Goal: Task Accomplishment & Management: Manage account settings

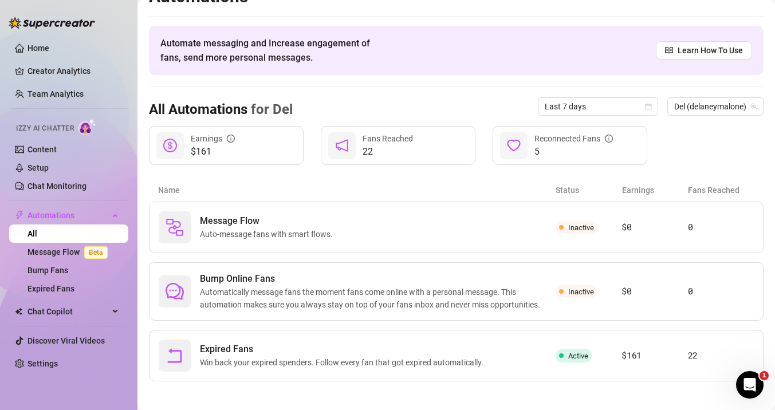
scroll to position [28, 0]
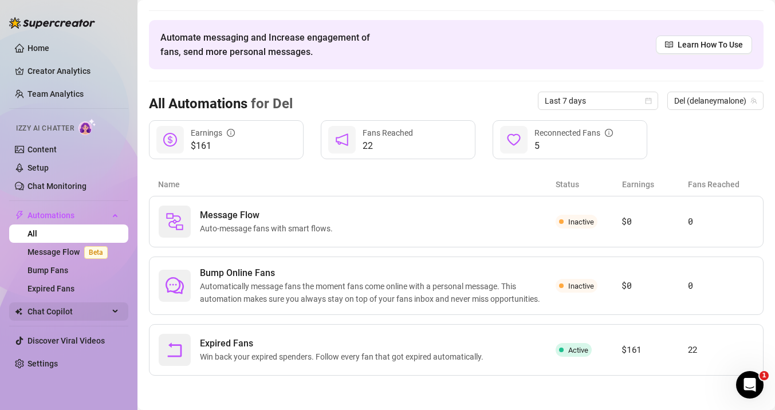
click at [60, 308] on span "Chat Copilot" at bounding box center [68, 312] width 81 height 18
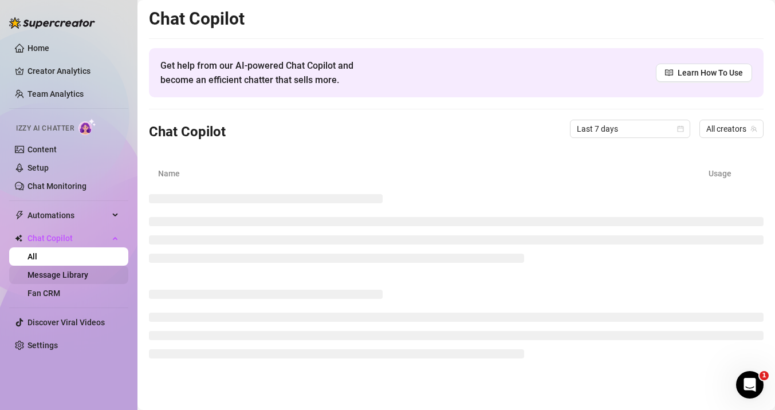
click at [46, 271] on link "Message Library" at bounding box center [58, 274] width 61 height 9
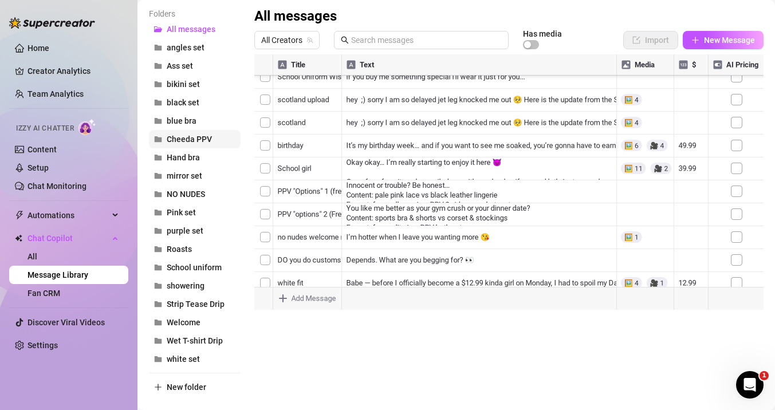
scroll to position [135, 0]
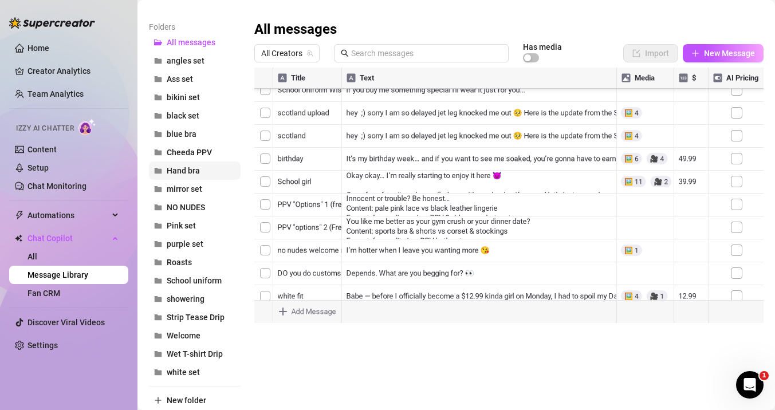
click at [187, 174] on span "Hand bra" at bounding box center [183, 170] width 33 height 9
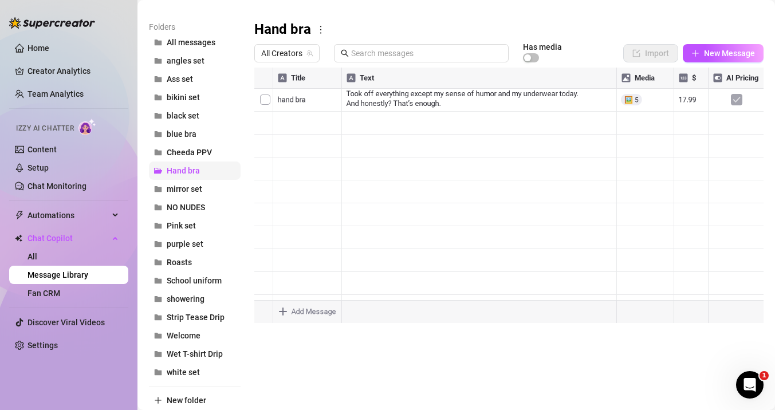
scroll to position [0, 0]
click at [189, 189] on span "mirror set" at bounding box center [185, 189] width 36 height 9
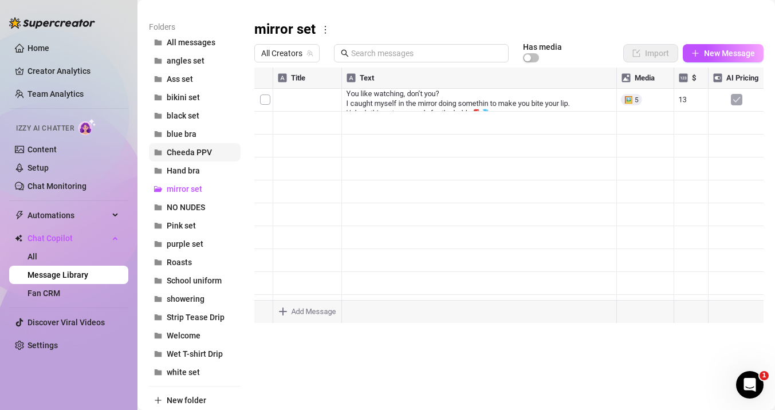
click at [187, 148] on span "Cheeda PPV" at bounding box center [189, 152] width 45 height 9
click at [174, 131] on span "blue bra" at bounding box center [182, 134] width 30 height 9
click at [175, 119] on span "black set" at bounding box center [183, 115] width 33 height 9
click at [175, 99] on span "bikini set" at bounding box center [183, 97] width 33 height 9
click at [180, 70] on button "Ass set" at bounding box center [195, 79] width 92 height 18
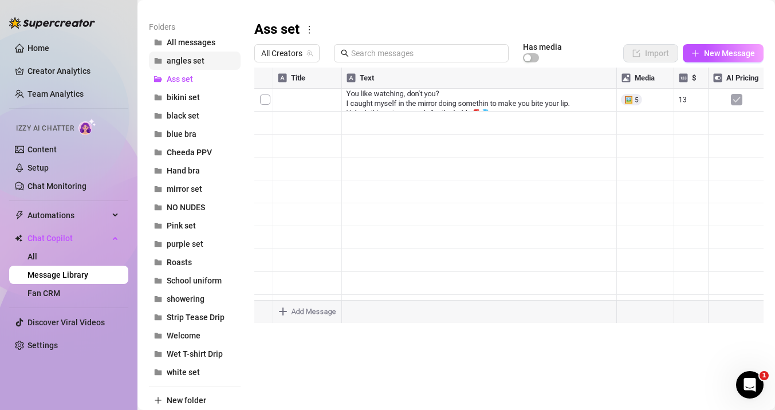
click at [177, 60] on span "angles set" at bounding box center [186, 60] width 38 height 9
click at [563, 100] on div at bounding box center [508, 196] width 509 height 256
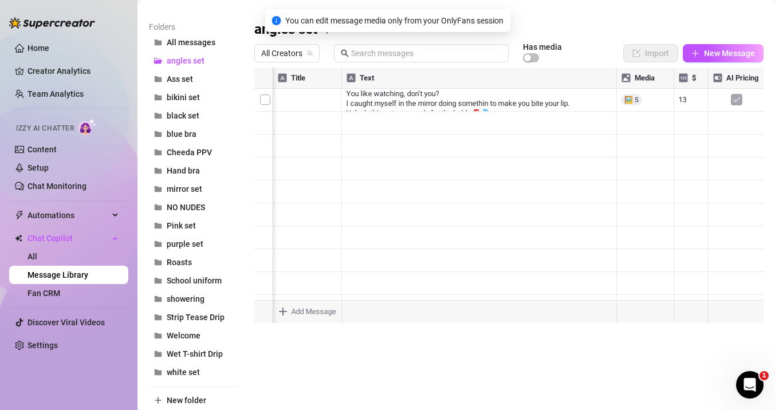
click at [564, 99] on div at bounding box center [508, 196] width 509 height 256
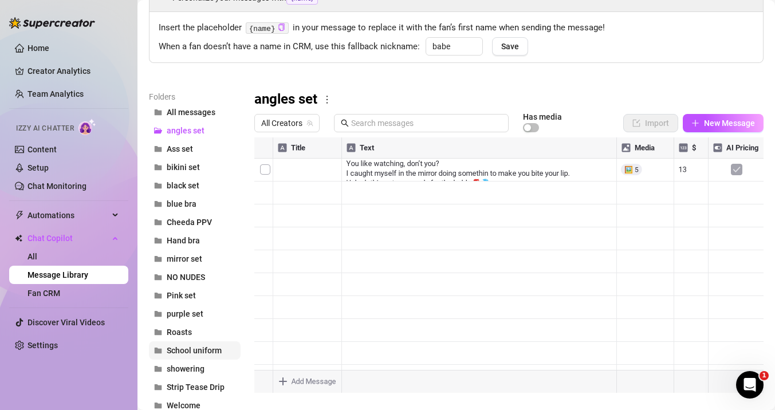
scroll to position [43, 0]
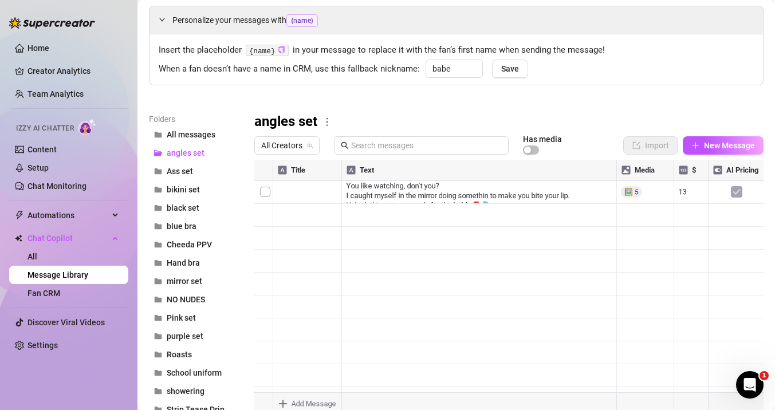
click at [698, 135] on div "angles set All Creators Has media Import New Message Title Text Media $ AI Pric…" at bounding box center [508, 264] width 509 height 303
click at [187, 135] on span "All messages" at bounding box center [191, 134] width 49 height 9
click at [717, 144] on span "New Message" at bounding box center [729, 145] width 51 height 9
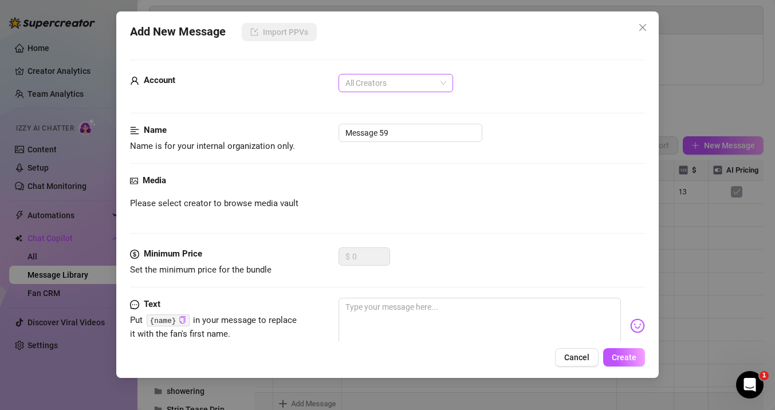
click at [389, 86] on span "All Creators" at bounding box center [396, 83] width 101 height 17
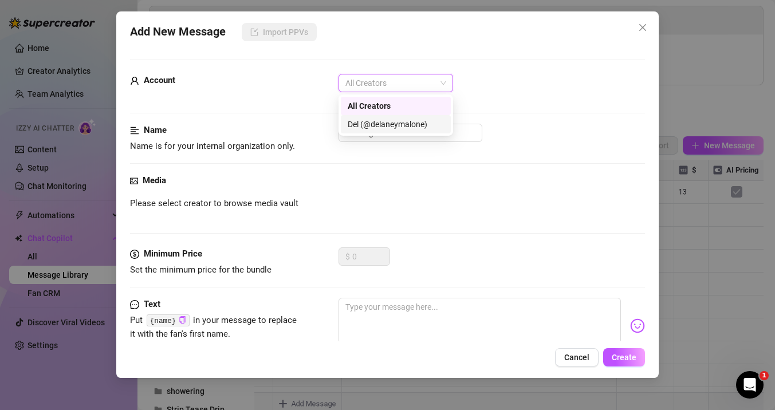
click at [374, 124] on div "Del (@delaneymalone)" at bounding box center [396, 124] width 96 height 13
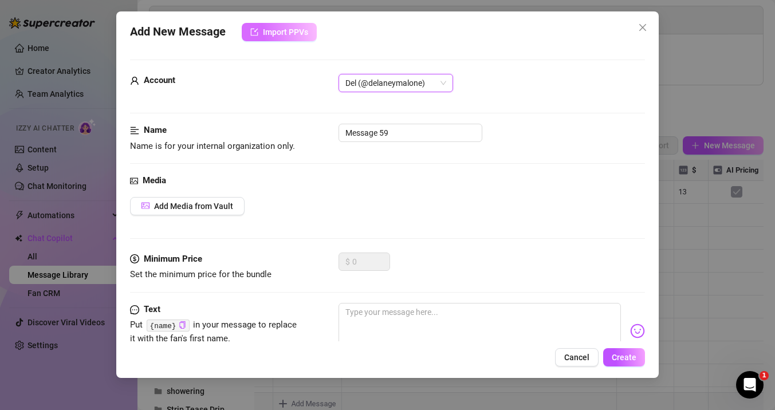
click at [281, 28] on span "Import PPVs" at bounding box center [285, 32] width 45 height 9
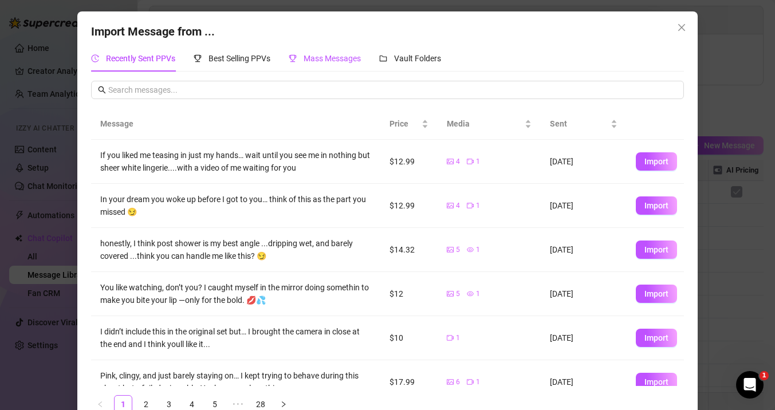
click at [304, 55] on div "Mass Messages" at bounding box center [325, 58] width 72 height 13
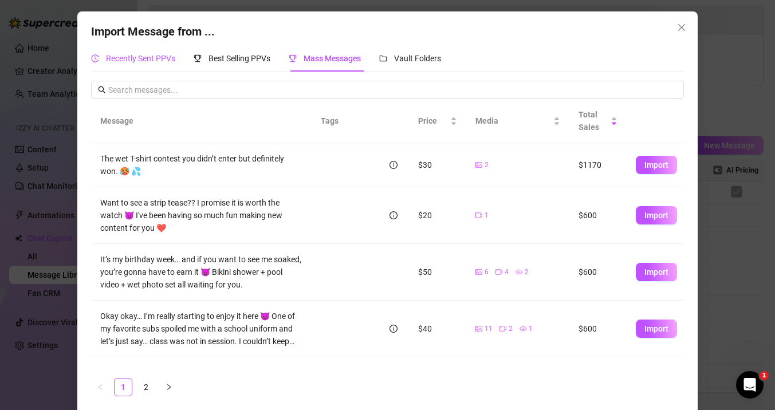
click at [134, 60] on span "Recently Sent PPVs" at bounding box center [140, 58] width 69 height 9
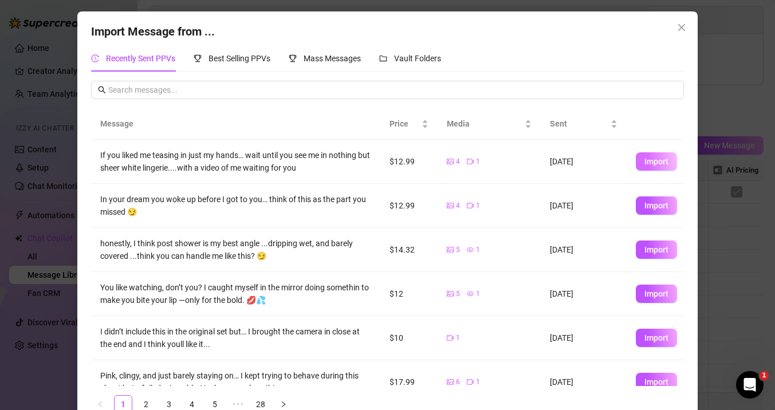
click at [648, 163] on span "Import" at bounding box center [657, 161] width 24 height 9
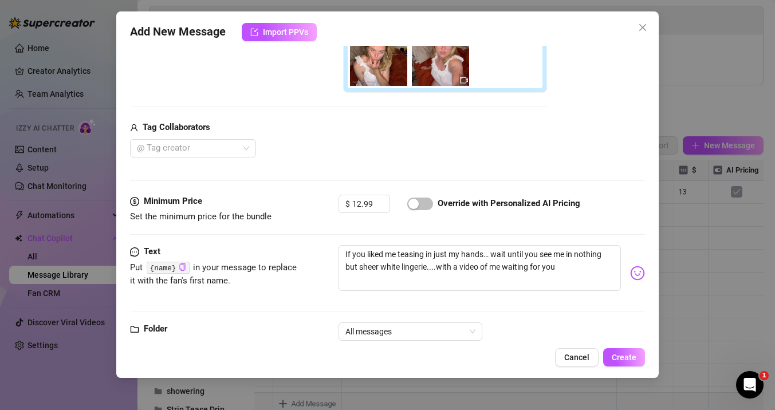
scroll to position [313, 0]
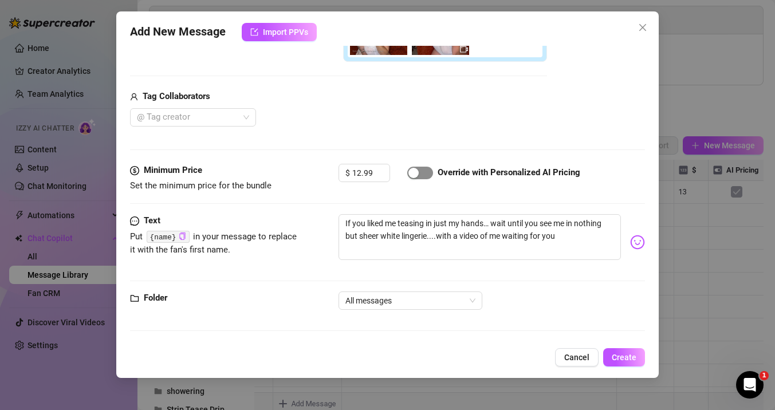
click at [412, 171] on div "button" at bounding box center [414, 173] width 10 height 10
click at [414, 297] on span "All messages" at bounding box center [411, 300] width 130 height 17
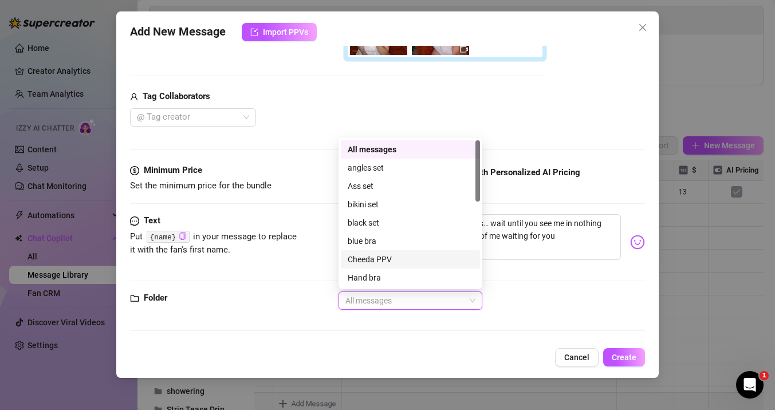
scroll to position [202, 0]
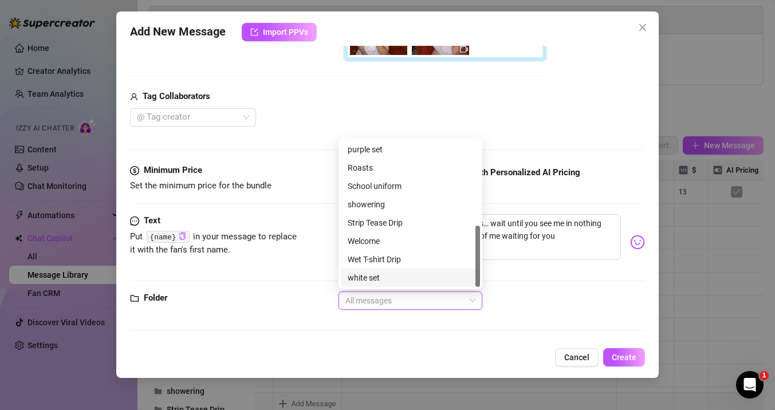
click at [413, 278] on div "white set" at bounding box center [411, 278] width 126 height 13
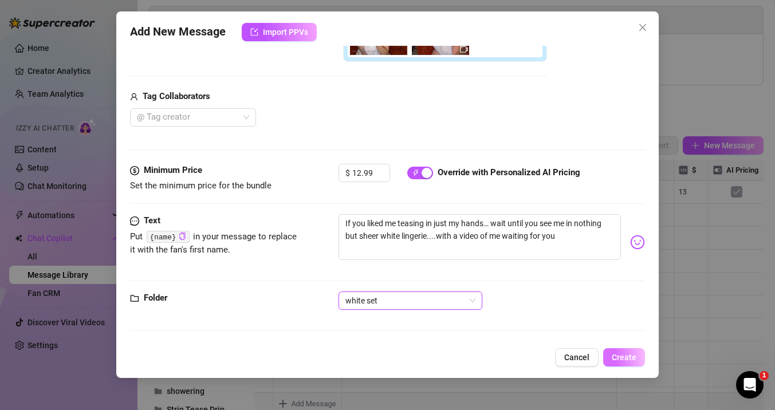
click at [618, 356] on span "Create" at bounding box center [624, 357] width 25 height 9
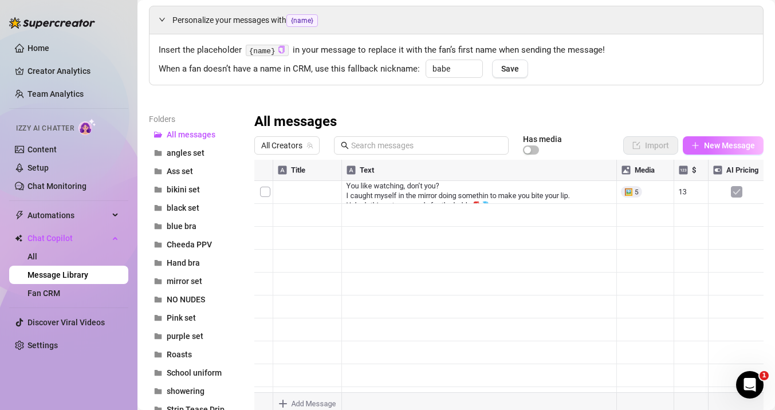
click at [702, 143] on button "New Message" at bounding box center [723, 145] width 81 height 18
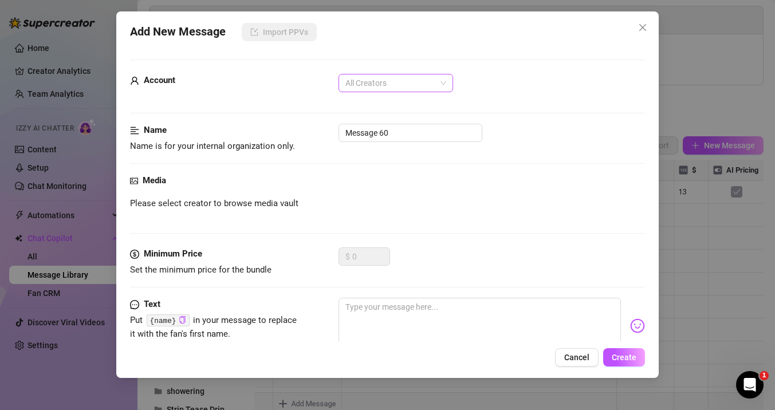
click at [361, 84] on span "All Creators" at bounding box center [396, 83] width 101 height 17
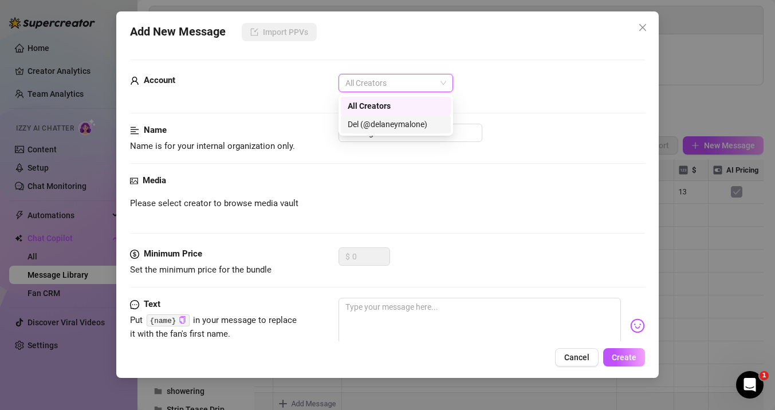
click at [369, 130] on div "Del (@delaneymalone)" at bounding box center [396, 124] width 96 height 13
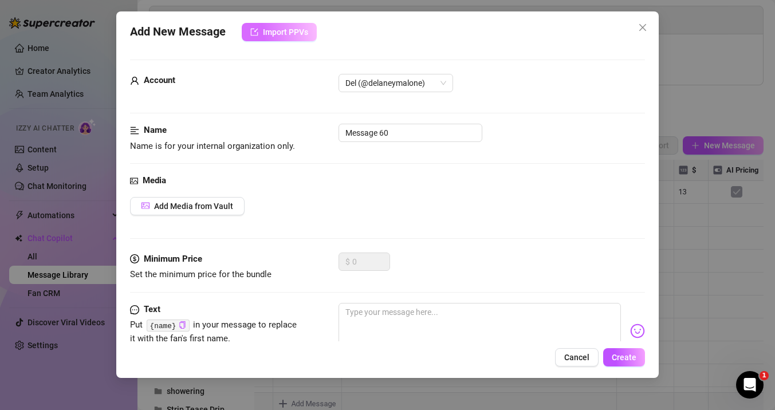
click at [291, 28] on span "Import PPVs" at bounding box center [285, 32] width 45 height 9
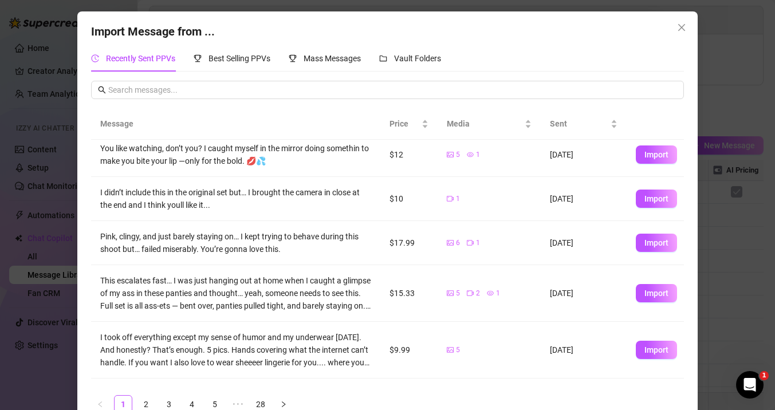
scroll to position [0, 0]
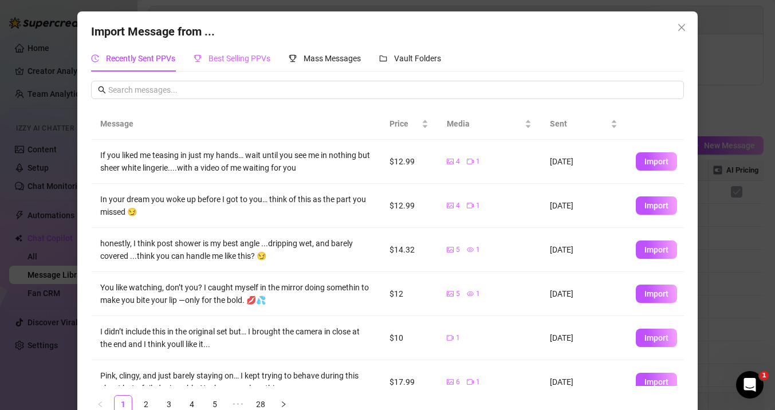
click at [227, 52] on div "Best Selling PPVs" at bounding box center [232, 58] width 77 height 26
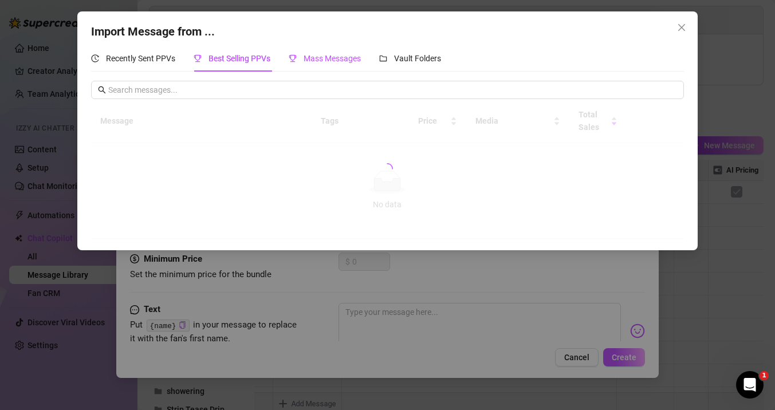
click at [346, 56] on span "Mass Messages" at bounding box center [332, 58] width 57 height 9
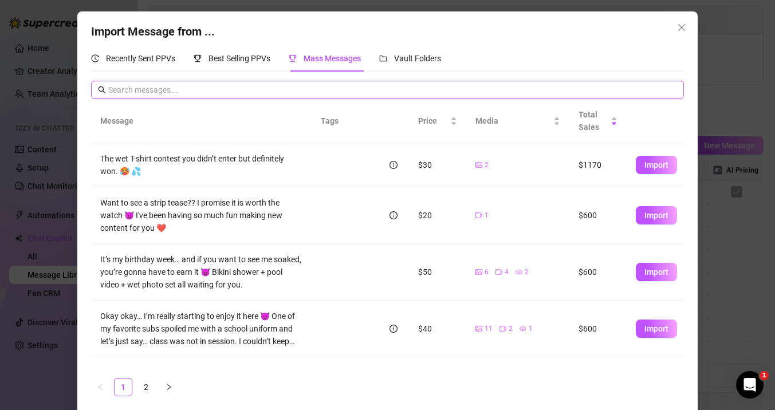
click at [270, 96] on input "text" at bounding box center [392, 90] width 569 height 13
click at [146, 391] on link "2" at bounding box center [146, 387] width 17 height 17
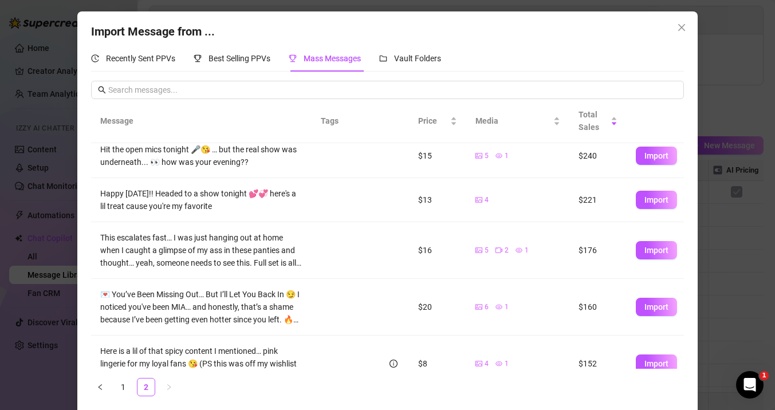
scroll to position [33, 0]
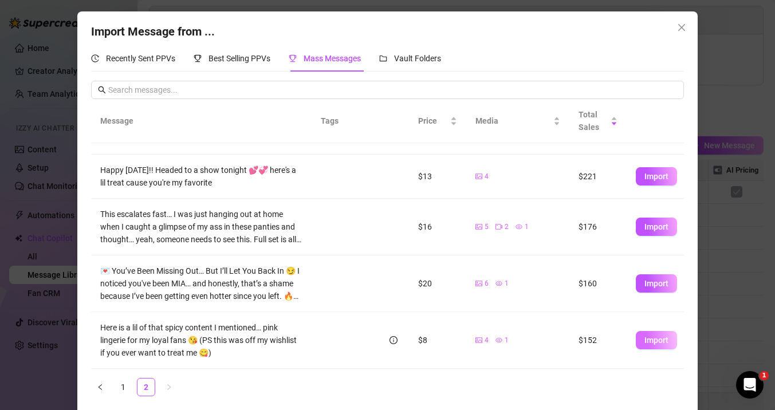
click at [661, 345] on button "Import" at bounding box center [656, 340] width 41 height 18
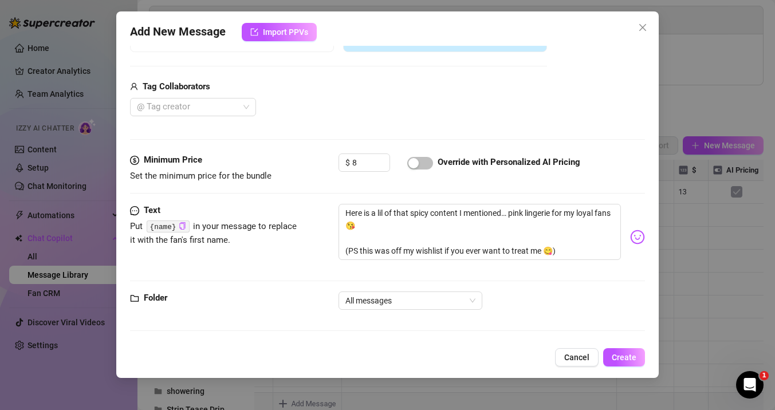
scroll to position [0, 0]
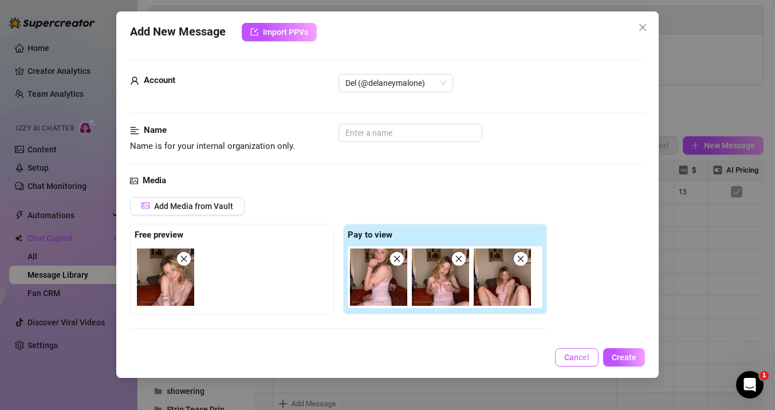
click at [587, 359] on span "Cancel" at bounding box center [576, 357] width 25 height 9
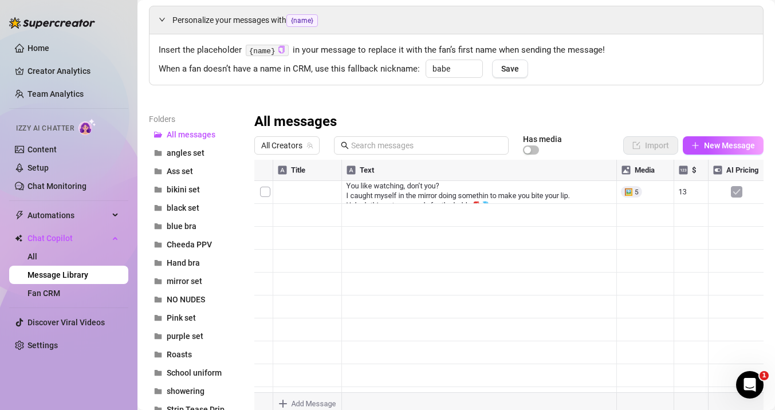
scroll to position [7, 0]
click at [701, 144] on button "New Message" at bounding box center [723, 145] width 81 height 18
type textarea "Type your message here..."
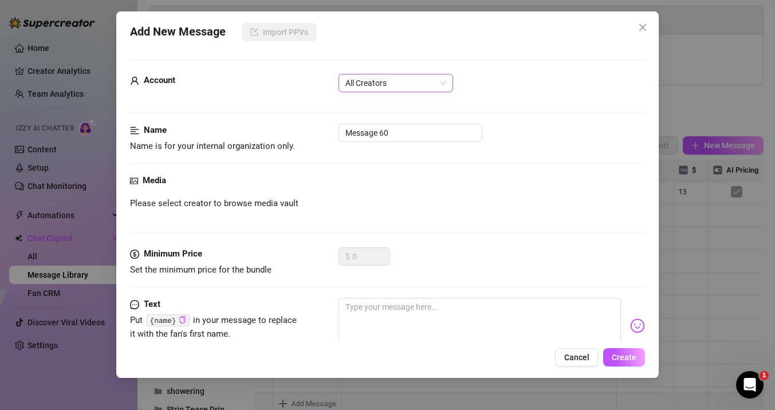
click at [434, 84] on span "All Creators" at bounding box center [396, 83] width 101 height 17
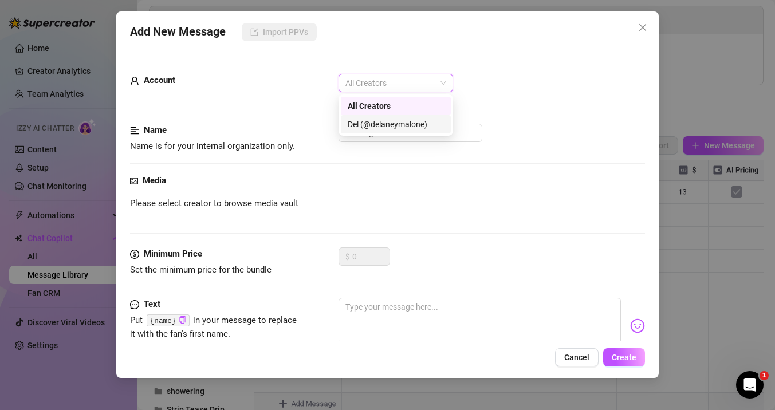
click at [397, 128] on div "Del (@delaneymalone)" at bounding box center [396, 124] width 96 height 13
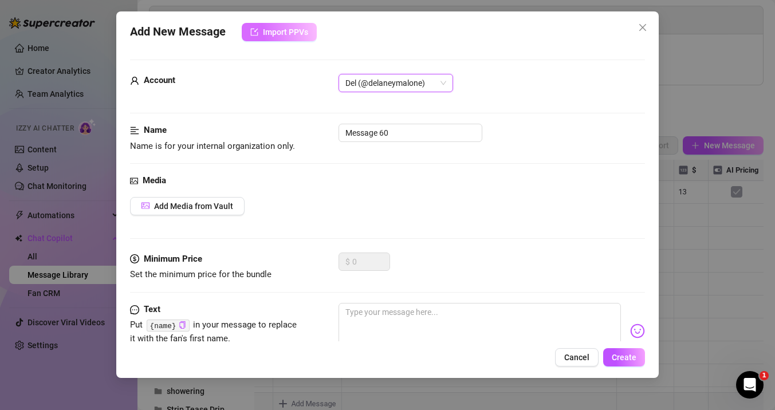
click at [264, 34] on span "Import PPVs" at bounding box center [285, 32] width 45 height 9
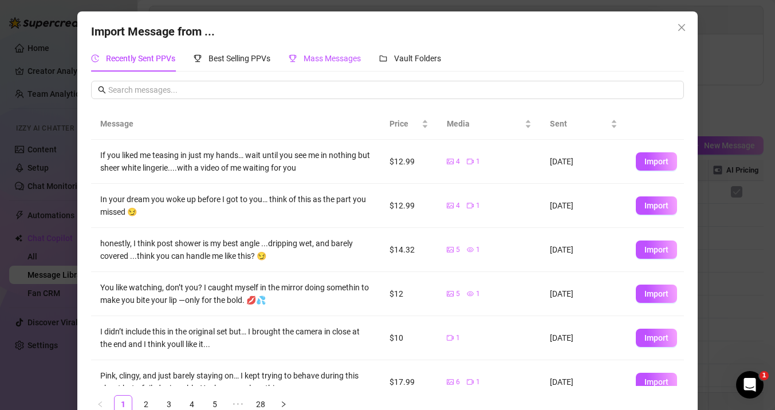
click at [307, 61] on span "Mass Messages" at bounding box center [332, 58] width 57 height 9
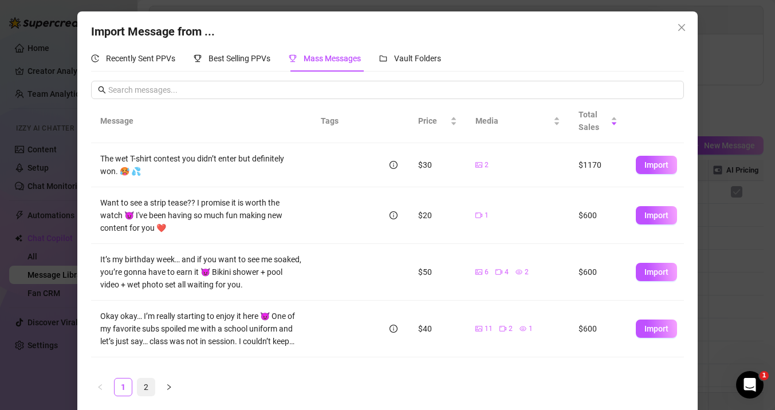
click at [152, 379] on link "2" at bounding box center [146, 387] width 17 height 17
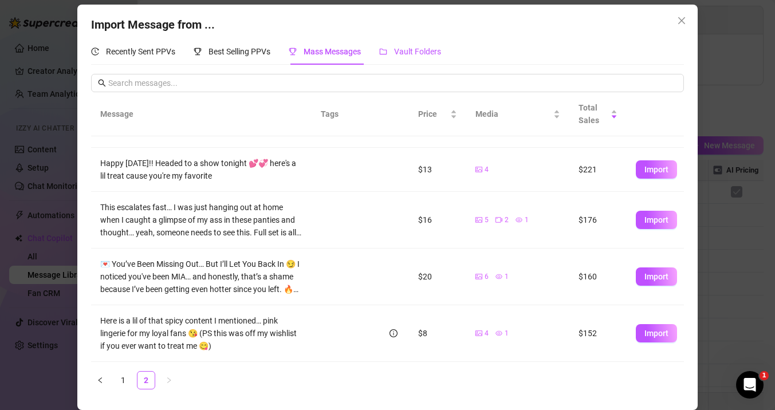
click at [383, 50] on icon "folder" at bounding box center [383, 52] width 7 height 6
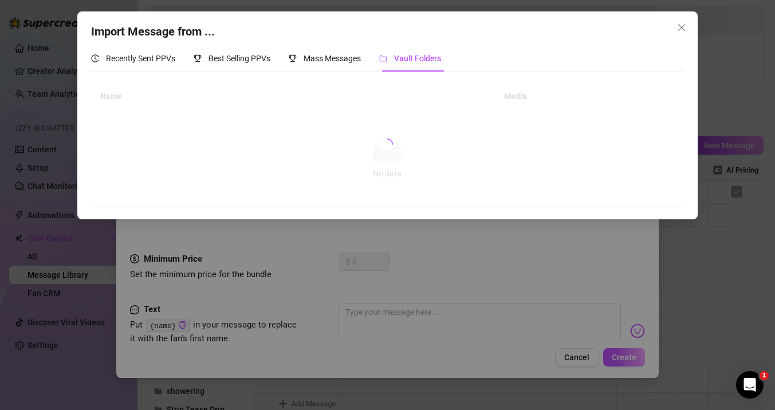
scroll to position [0, 0]
click at [123, 61] on span "Recently Sent PPVs" at bounding box center [140, 58] width 69 height 9
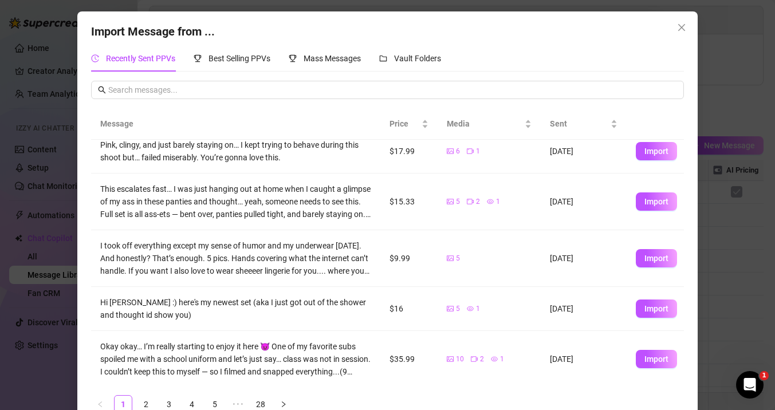
scroll to position [233, 0]
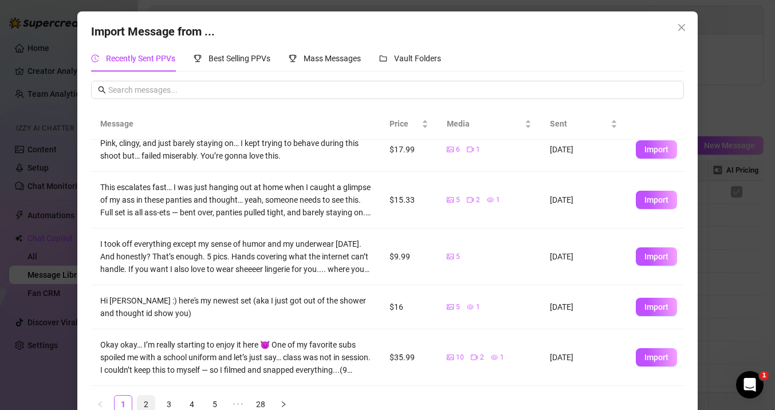
click at [146, 403] on link "2" at bounding box center [146, 404] width 17 height 17
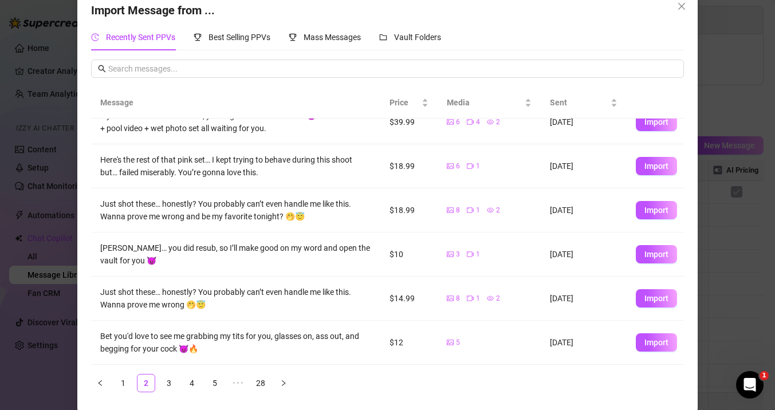
scroll to position [0, 0]
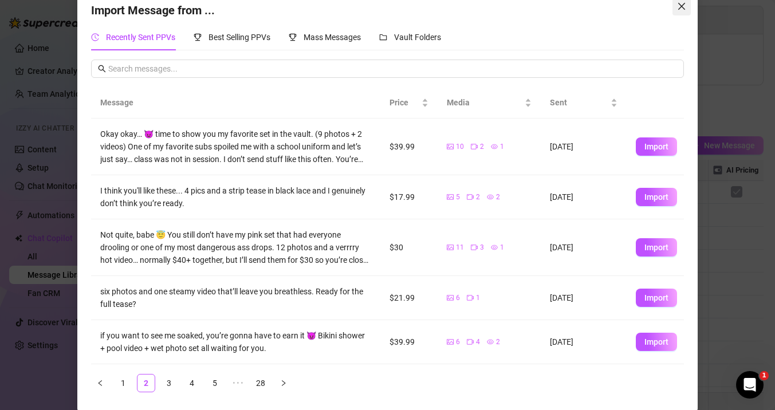
click at [679, 7] on icon "close" at bounding box center [681, 6] width 9 height 9
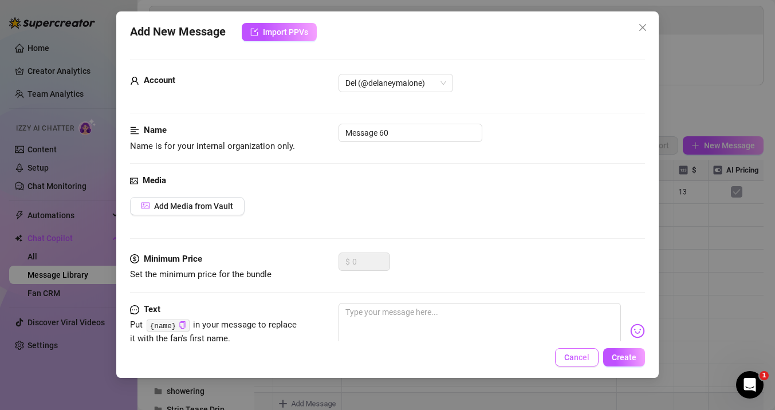
click at [581, 358] on span "Cancel" at bounding box center [576, 357] width 25 height 9
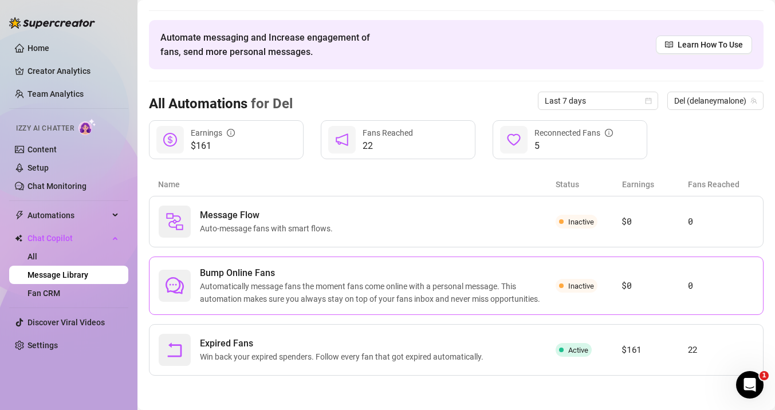
scroll to position [28, 0]
click at [75, 279] on link "Message Library" at bounding box center [58, 274] width 61 height 9
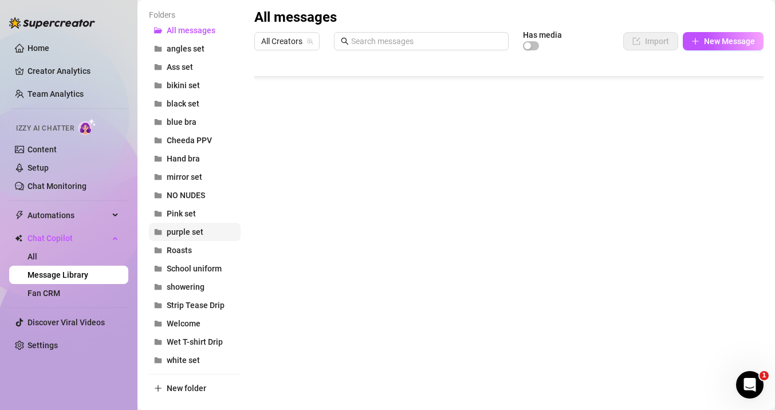
scroll to position [169, 0]
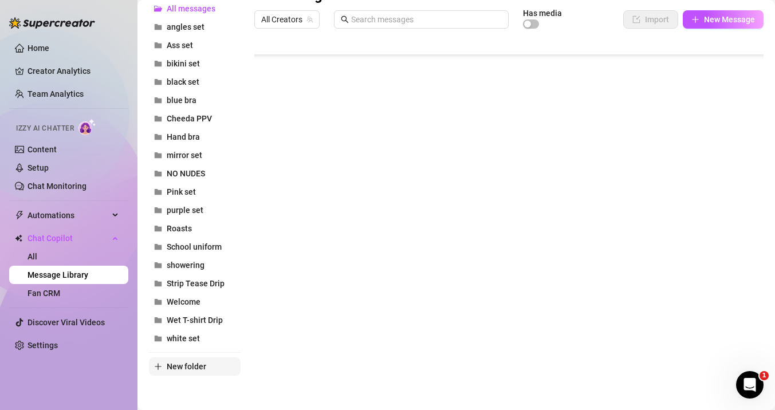
click at [185, 371] on span "New folder" at bounding box center [187, 366] width 40 height 9
click at [179, 359] on input "text" at bounding box center [195, 357] width 92 height 18
type input "Boxer set"
click at [234, 385] on button "New folder" at bounding box center [195, 385] width 92 height 18
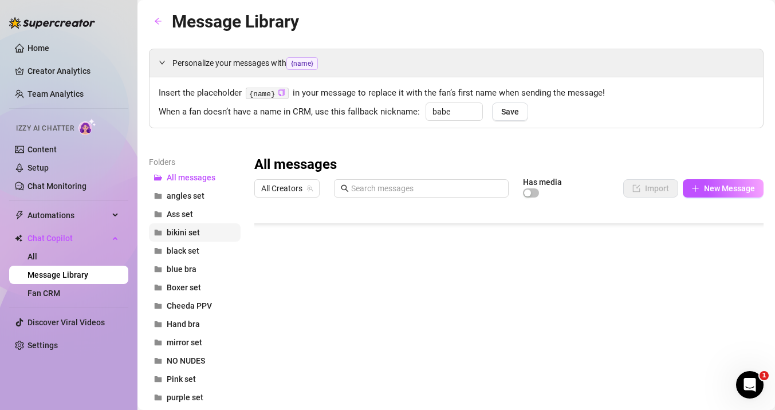
scroll to position [71, 0]
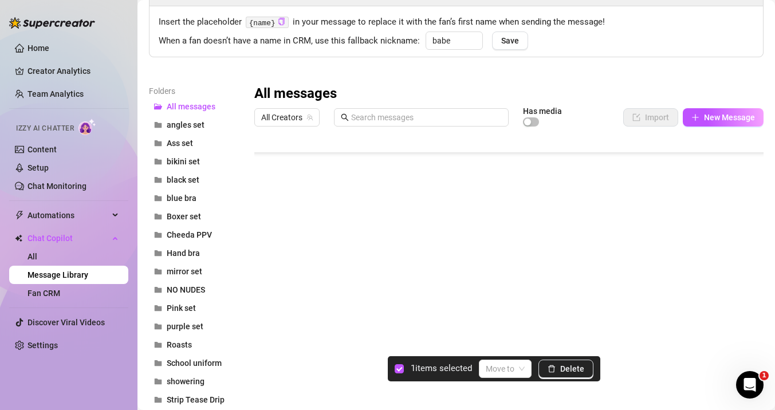
click at [262, 324] on div at bounding box center [508, 260] width 509 height 256
click at [508, 371] on input "search" at bounding box center [500, 368] width 29 height 17
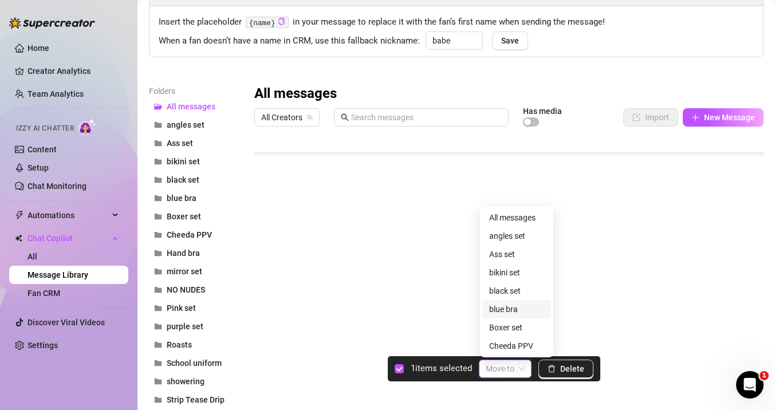
scroll to position [2, 0]
click at [516, 327] on div "Boxer set" at bounding box center [516, 325] width 55 height 13
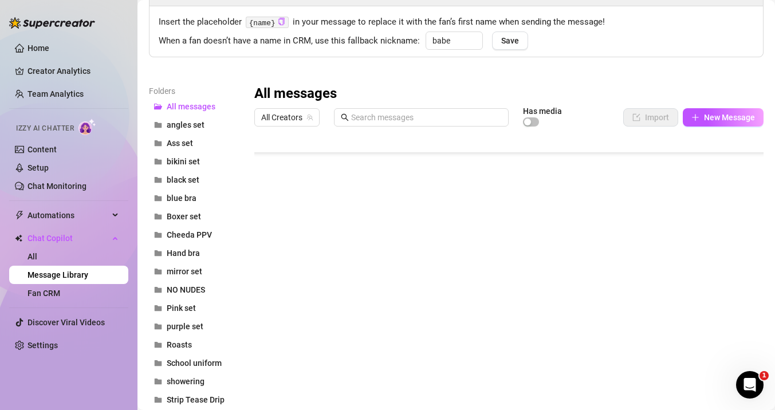
click at [266, 326] on div at bounding box center [508, 260] width 509 height 256
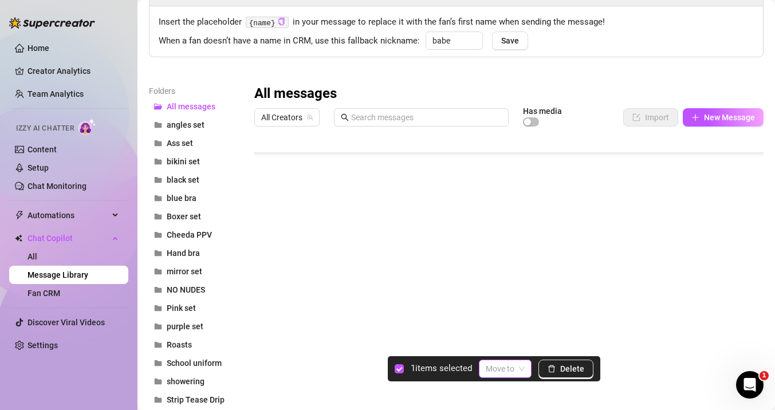
click at [496, 368] on input "search" at bounding box center [500, 368] width 29 height 17
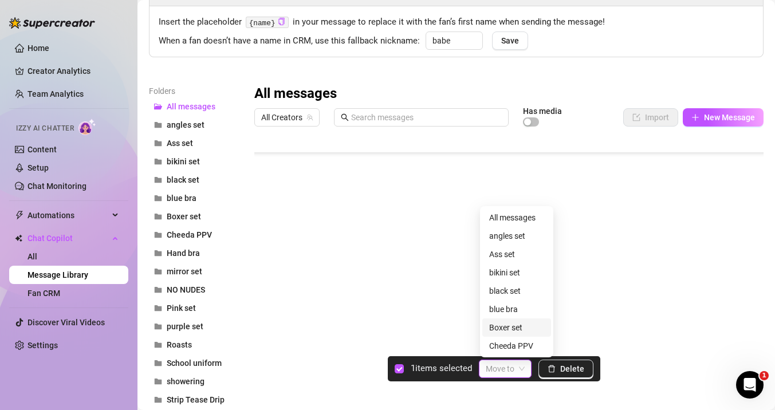
click at [505, 331] on div "Boxer set" at bounding box center [516, 328] width 55 height 13
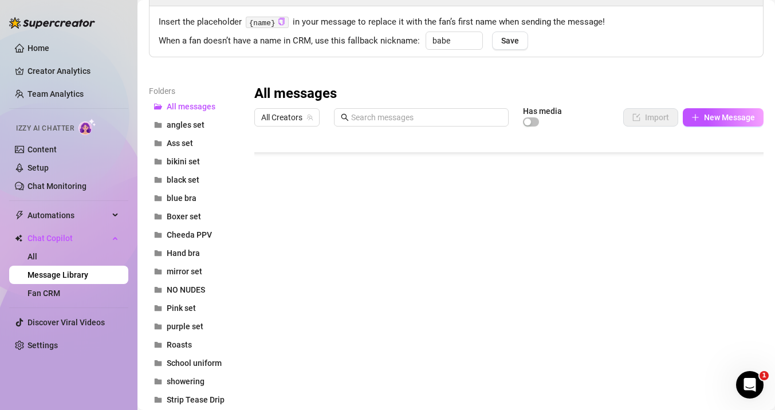
drag, startPoint x: 536, startPoint y: 324, endPoint x: 272, endPoint y: 326, distance: 263.6
click at [272, 326] on div at bounding box center [508, 260] width 509 height 256
click at [177, 216] on span "Boxer set" at bounding box center [184, 216] width 34 height 9
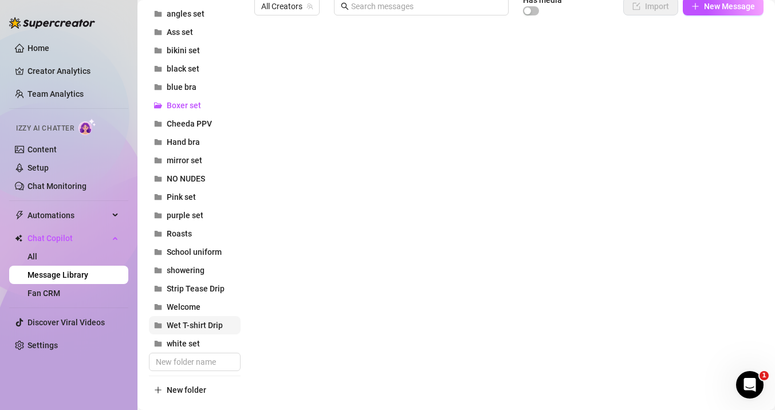
scroll to position [206, 0]
